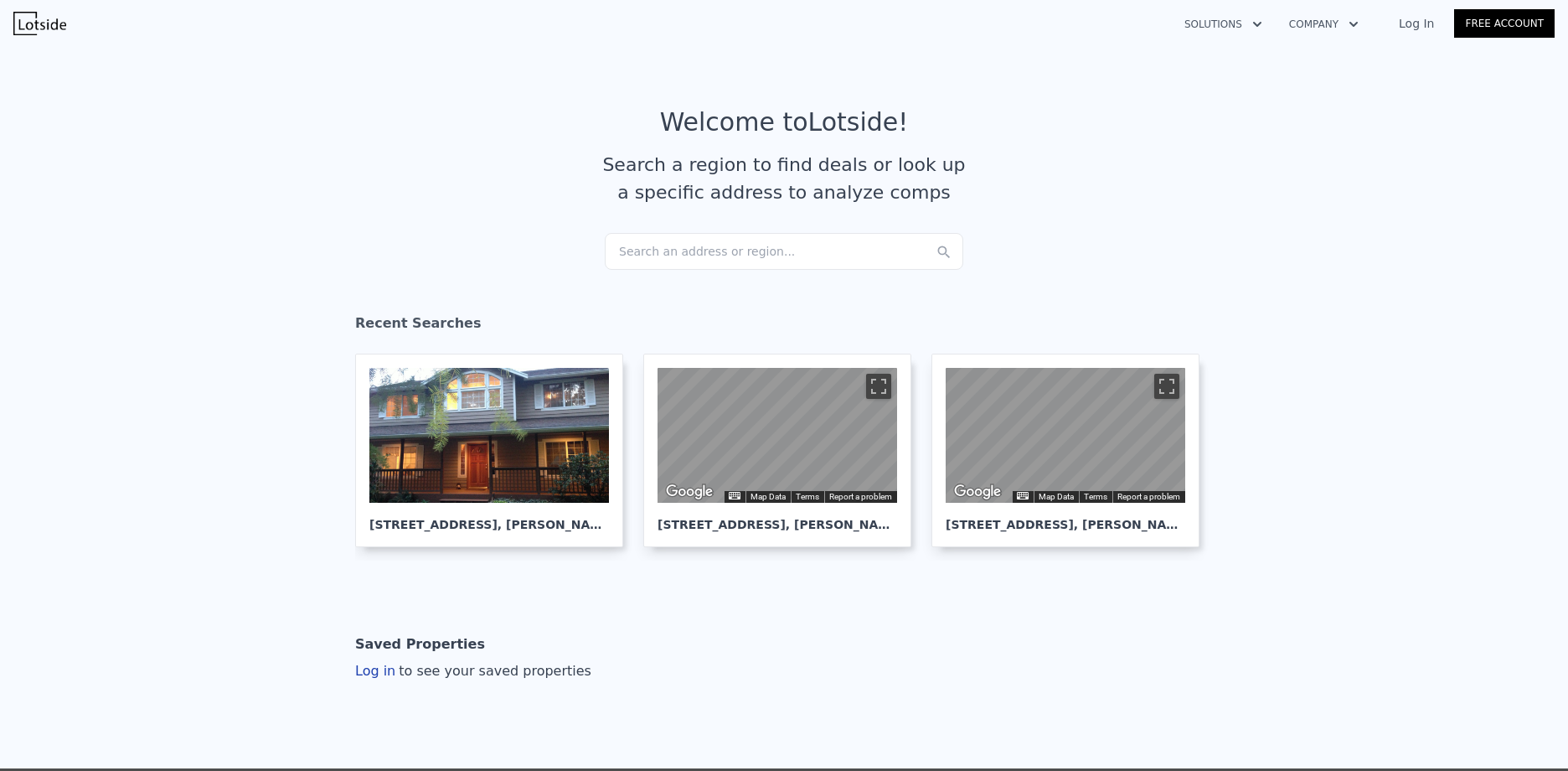
click at [733, 253] on div "Search an address or region..." at bounding box center [784, 252] width 358 height 37
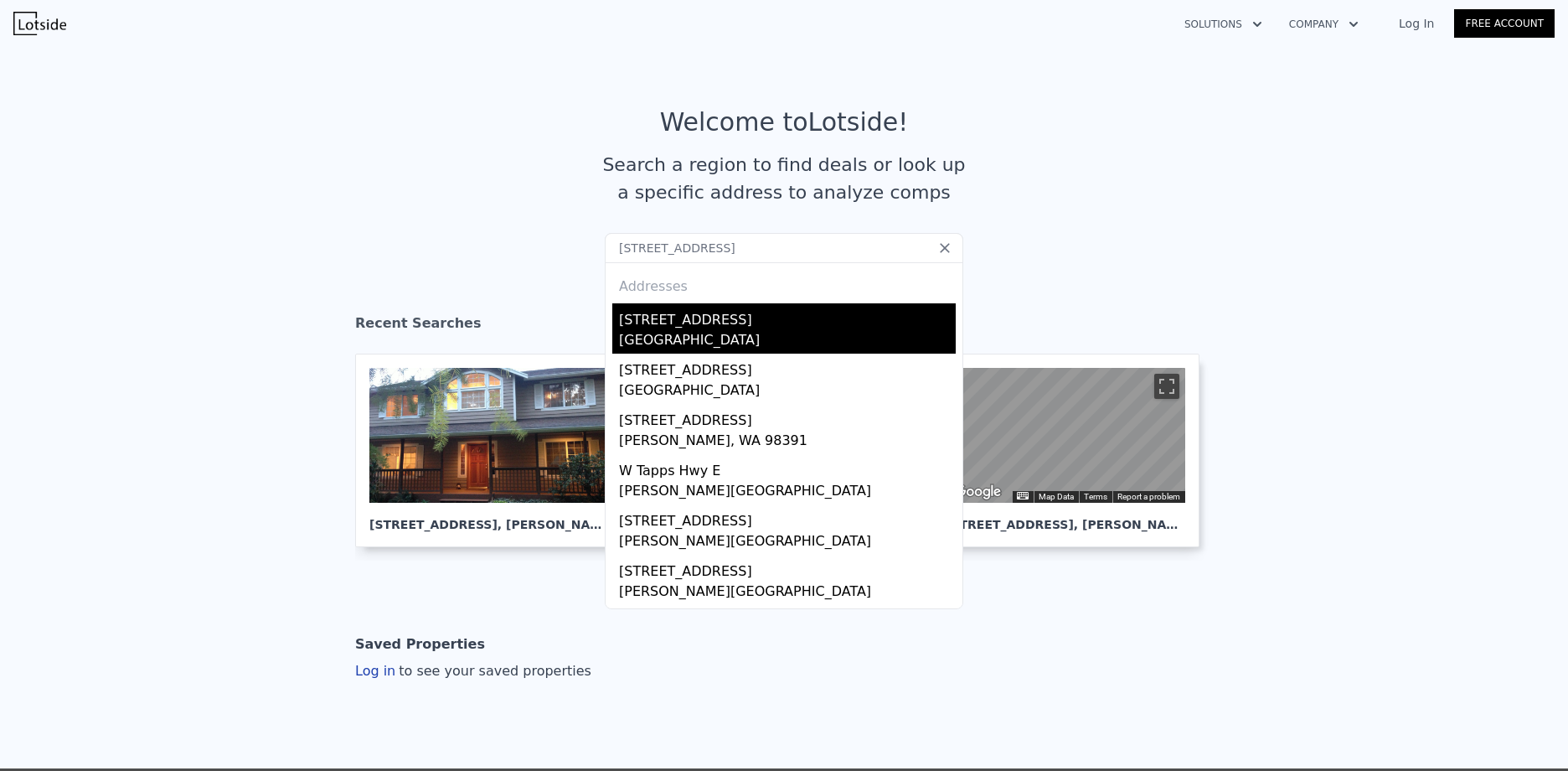
type input "[STREET_ADDRESS]"
click at [706, 338] on div "[GEOGRAPHIC_DATA]" at bounding box center [787, 342] width 336 height 24
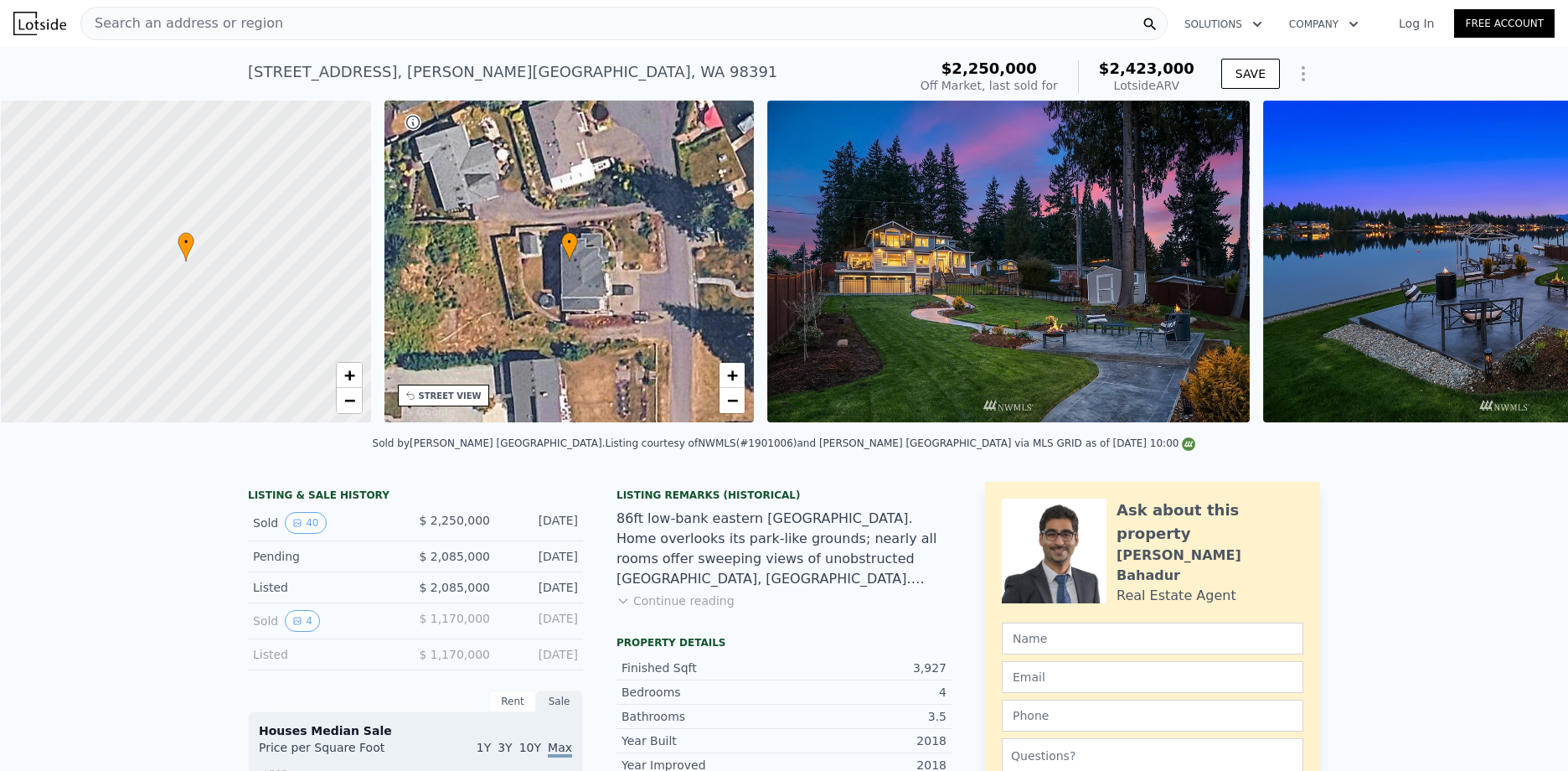
scroll to position [0, 7]
click at [208, 28] on span "Search an address or region" at bounding box center [183, 24] width 202 height 20
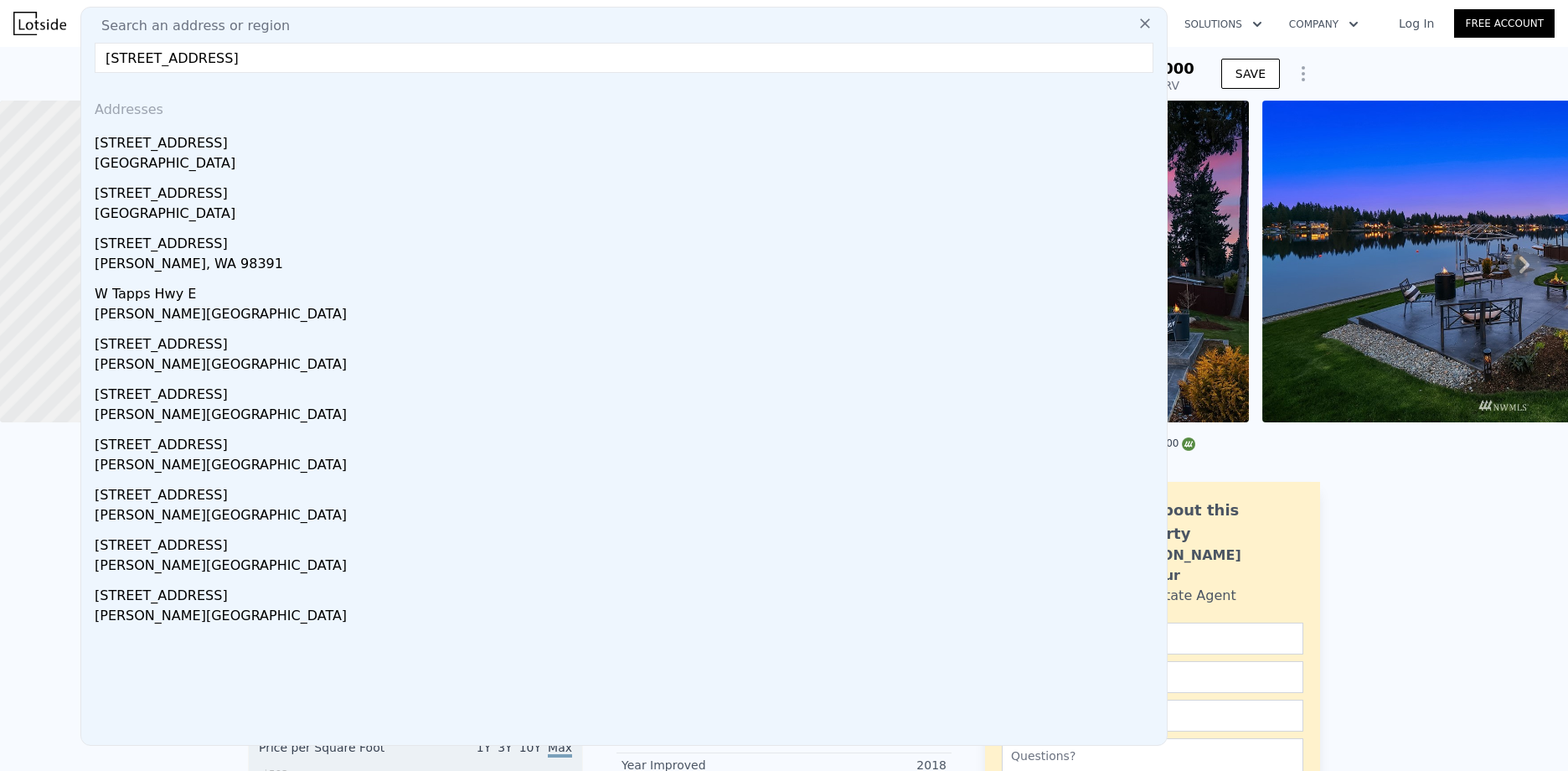
click at [287, 61] on input "[STREET_ADDRESS]" at bounding box center [624, 58] width 1059 height 30
drag, startPoint x: 246, startPoint y: 57, endPoint x: 45, endPoint y: 62, distance: 201.1
click at [198, 65] on input "[STREET_ADDRESS]" at bounding box center [624, 58] width 1059 height 30
drag, startPoint x: 140, startPoint y: 59, endPoint x: 373, endPoint y: 76, distance: 233.6
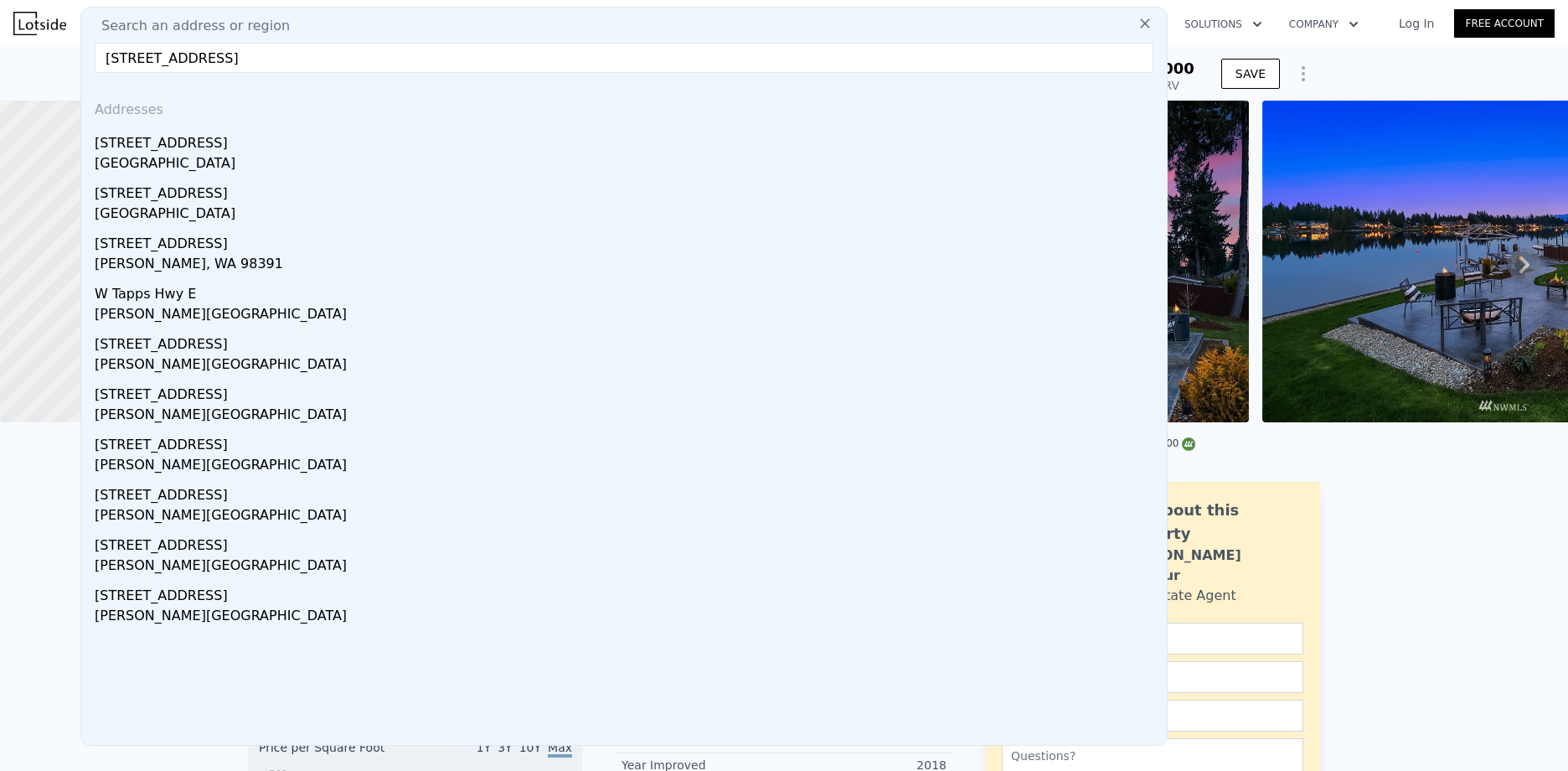
click at [369, 73] on div "Search an address or region [STREET_ADDRESS] E Addresses [STREET_ADDRESS] [STRE…" at bounding box center [624, 376] width 1088 height 739
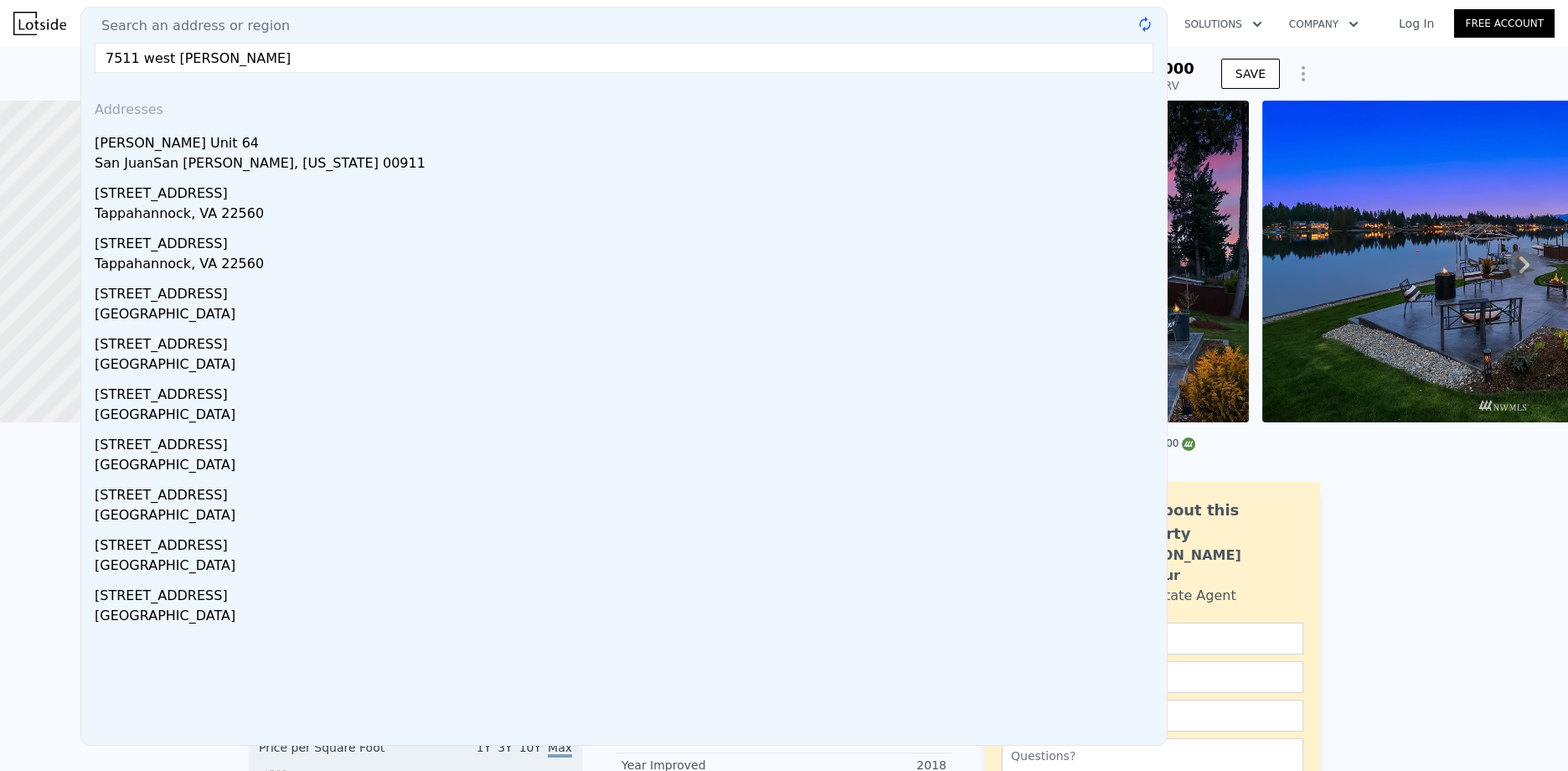
type input "7511 west tapps"
